Goal: Find contact information: Find contact information

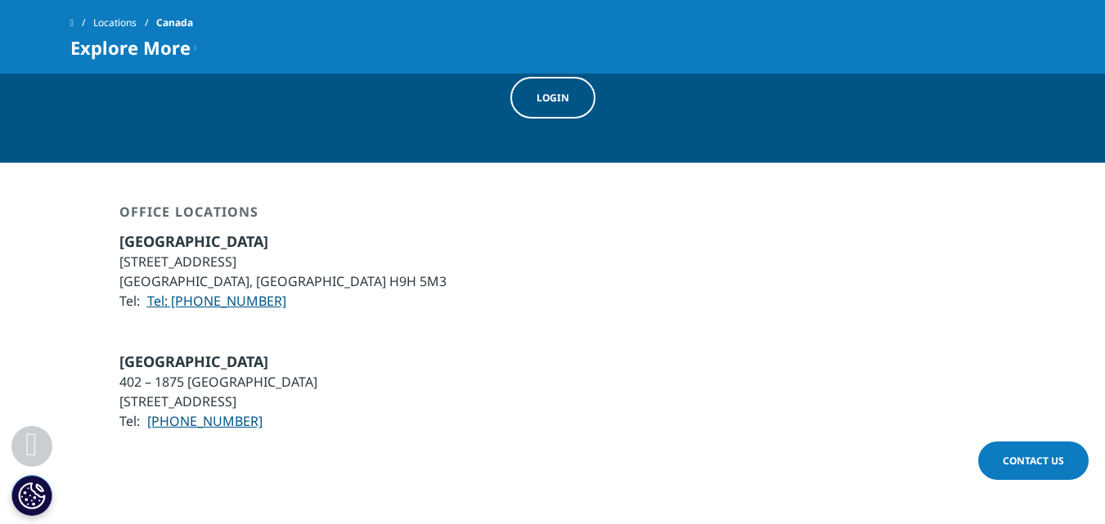
scroll to position [2524, 0]
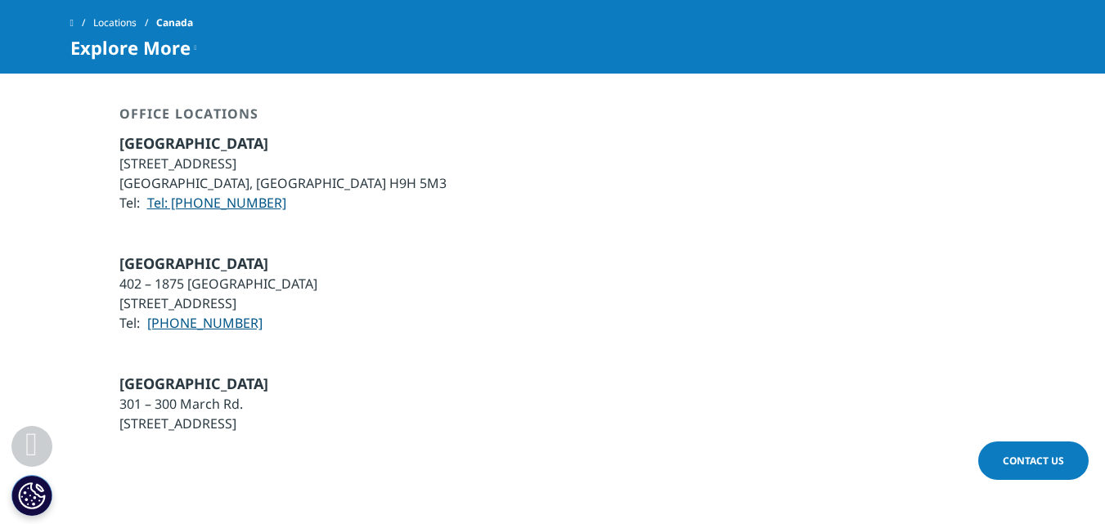
drag, startPoint x: 117, startPoint y: 231, endPoint x: 155, endPoint y: 231, distance: 37.6
click at [119, 253] on div "Toronto 402 – 1875 Buckhorn Gate Mississauga, Ontario L4W 5P1 Tel: +1 905 816-5…" at bounding box center [552, 292] width 965 height 79
drag, startPoint x: 155, startPoint y: 231, endPoint x: 302, endPoint y: 229, distance: 147.2
click at [285, 274] on li "402 – 1875 Buckhorn Gate" at bounding box center [218, 284] width 198 height 20
click at [302, 274] on li "402 – 1875 Buckhorn Gate" at bounding box center [218, 284] width 198 height 20
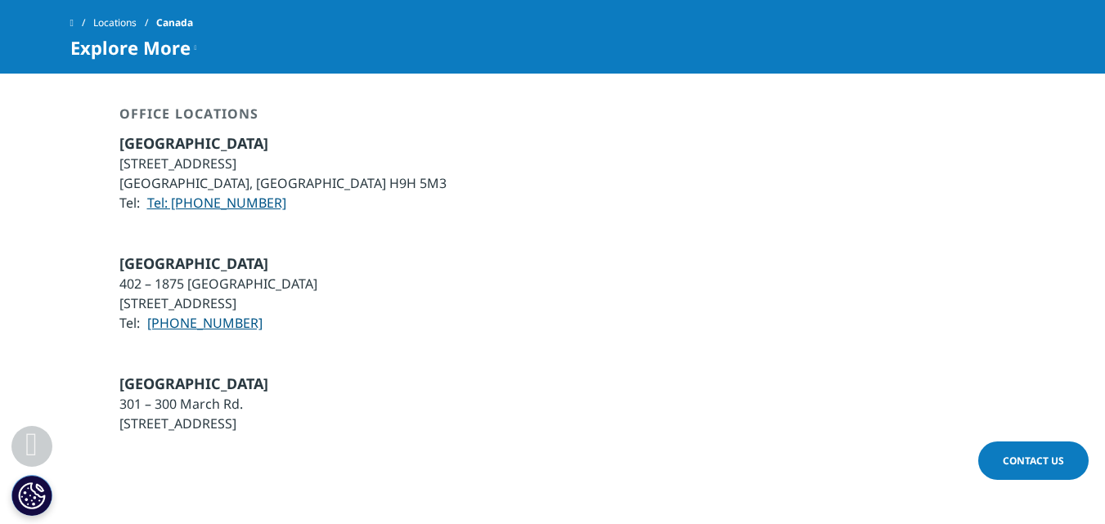
click at [120, 274] on li "402 – 1875 Buckhorn Gate" at bounding box center [218, 284] width 198 height 20
drag, startPoint x: 120, startPoint y: 230, endPoint x: 263, endPoint y: 234, distance: 143.2
click at [263, 274] on li "402 – 1875 Buckhorn Gate" at bounding box center [218, 284] width 198 height 20
copy li "402 – 1875 Buckhorn Gate"
click at [150, 294] on li "Mississauga, Ontario L4W 5P1" at bounding box center [218, 304] width 198 height 20
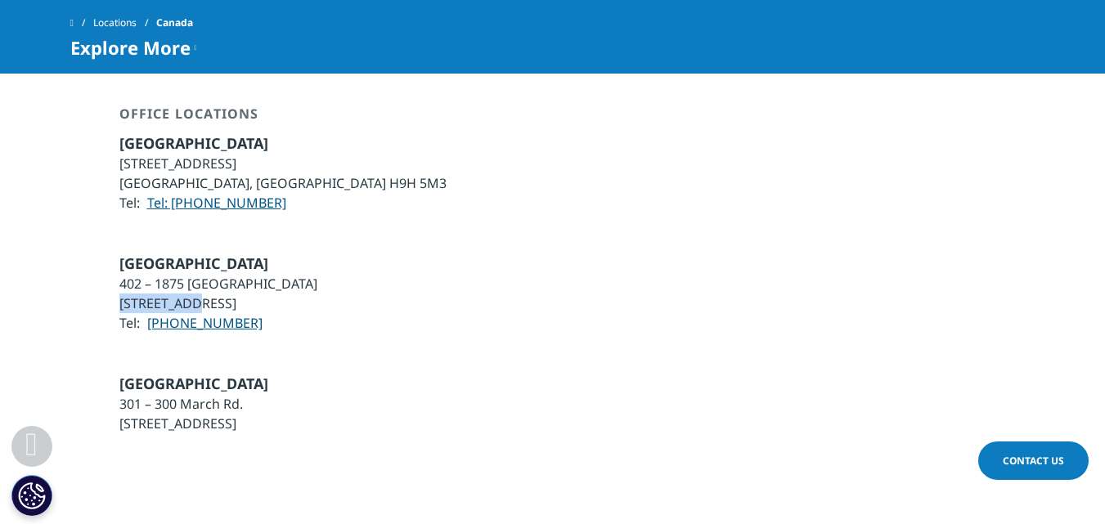
click at [150, 294] on li "Mississauga, Ontario L4W 5P1" at bounding box center [218, 304] width 198 height 20
copy li "Mississauga"
click at [227, 294] on li "Mississauga, Ontario L4W 5P1" at bounding box center [218, 304] width 198 height 20
copy li "Ontario"
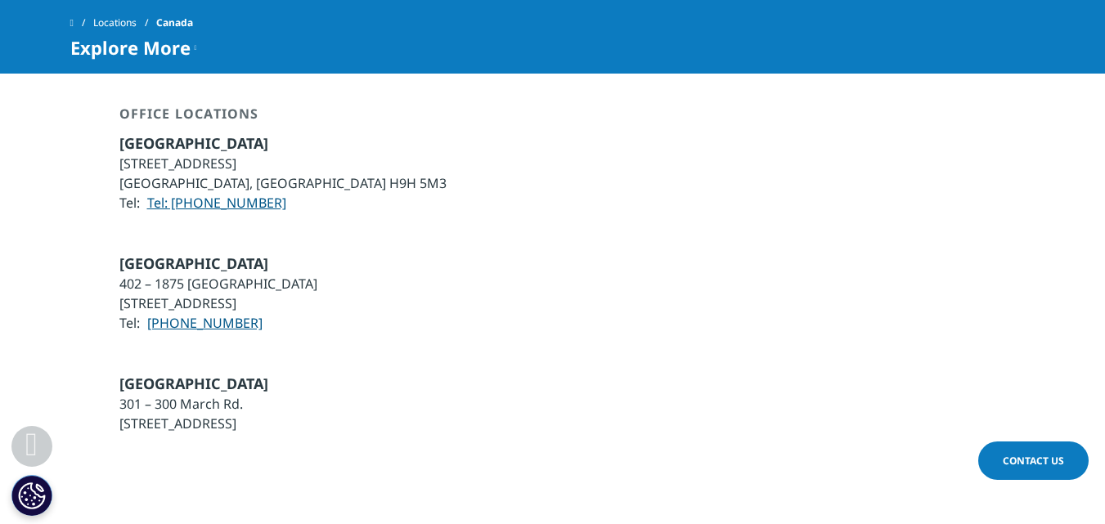
click at [300, 294] on li "Mississauga, Ontario L4W 5P1" at bounding box center [218, 304] width 198 height 20
click at [267, 294] on li "Mississauga, Ontario L4W 5P1" at bounding box center [218, 304] width 198 height 20
copy li "L4W 5P1"
